Goal: Navigation & Orientation: Find specific page/section

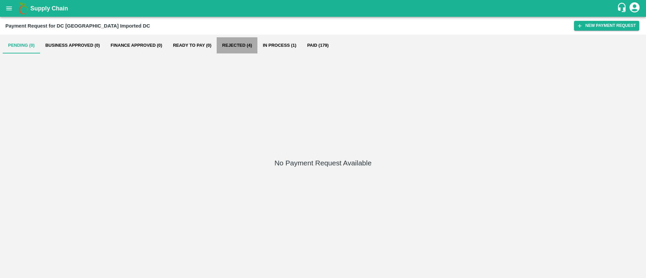
click at [239, 48] on button "Rejected (4)" at bounding box center [237, 45] width 41 height 16
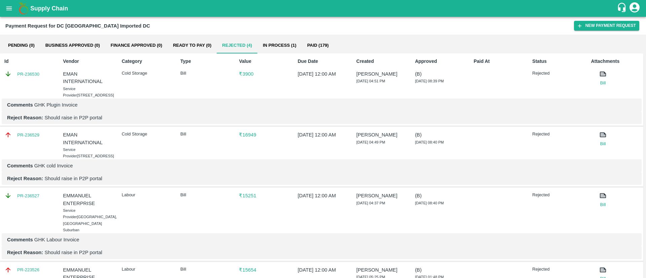
click at [286, 44] on button "In Process (1)" at bounding box center [279, 45] width 44 height 16
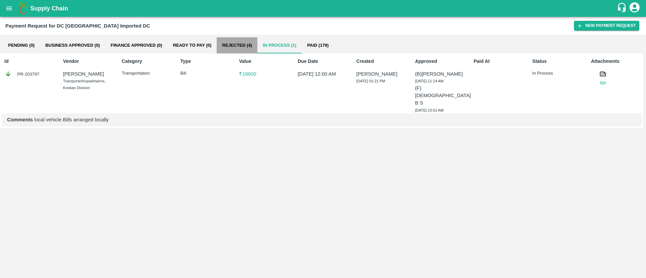
click at [241, 42] on button "Rejected (4)" at bounding box center [237, 45] width 41 height 16
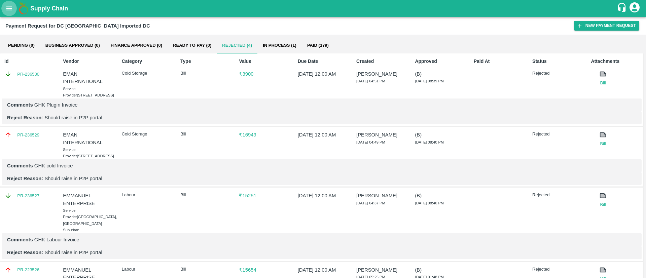
click at [13, 8] on button "open drawer" at bounding box center [8, 8] width 15 height 15
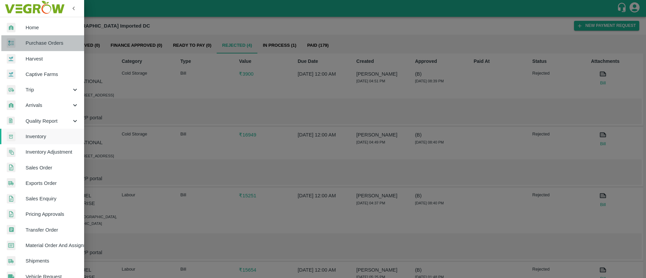
click at [60, 43] on span "Purchase Orders" at bounding box center [52, 42] width 53 height 7
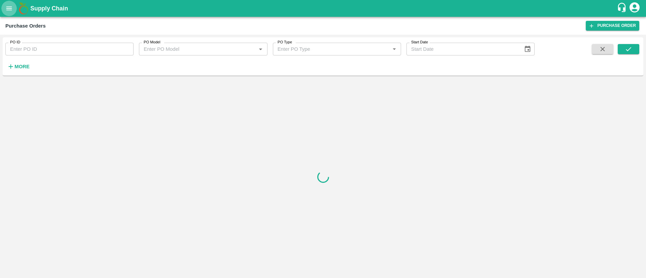
click at [12, 8] on icon "open drawer" at bounding box center [8, 8] width 7 height 7
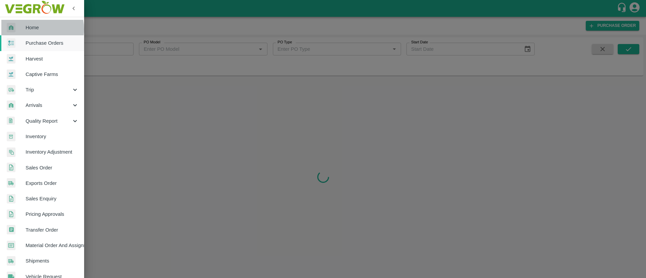
click at [36, 29] on span "Home" at bounding box center [52, 27] width 53 height 7
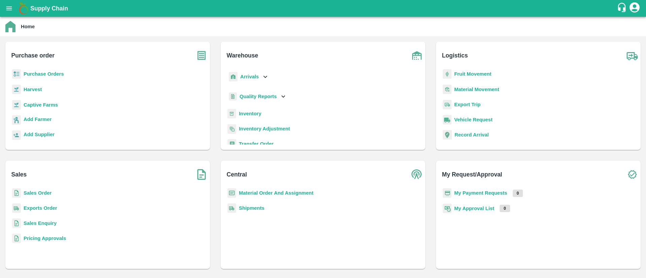
scroll to position [88, 0]
